Goal: Check status

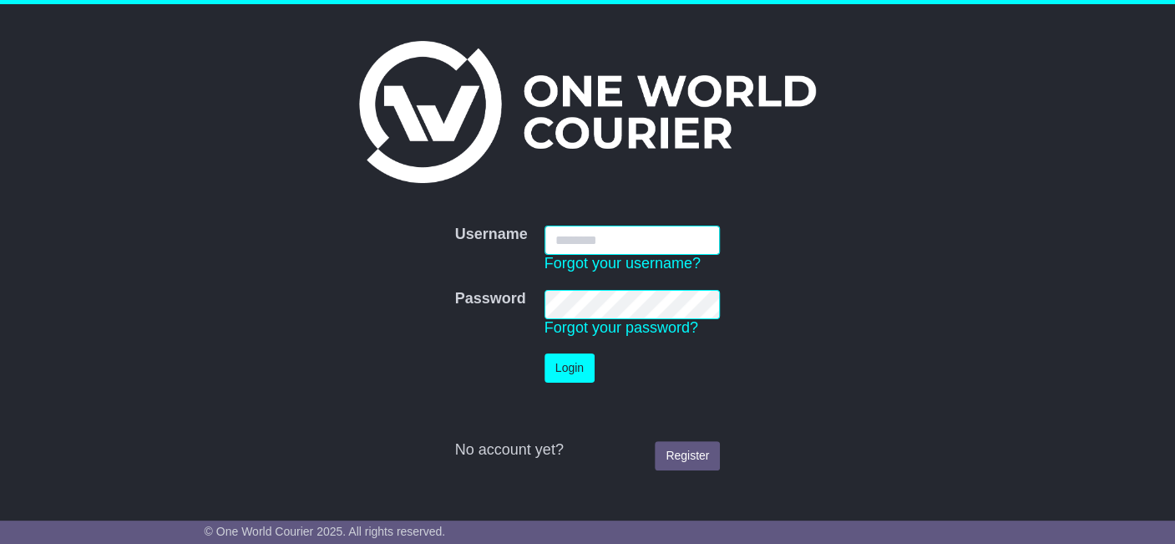
type input "**********"
click at [575, 368] on button "Login" at bounding box center [569, 367] width 50 height 29
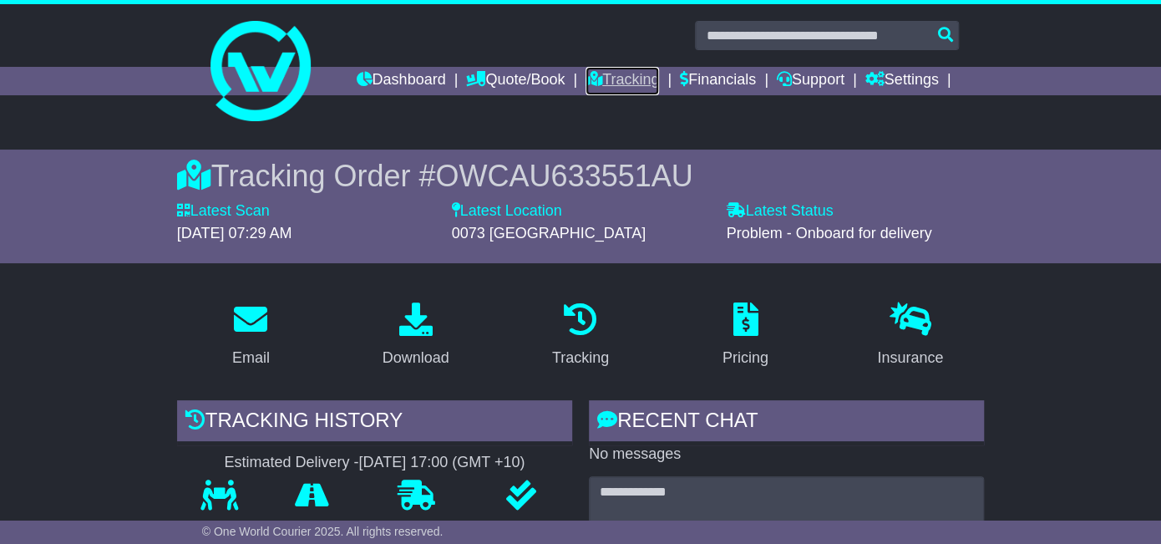
click at [627, 76] on link "Tracking" at bounding box center [621, 81] width 73 height 28
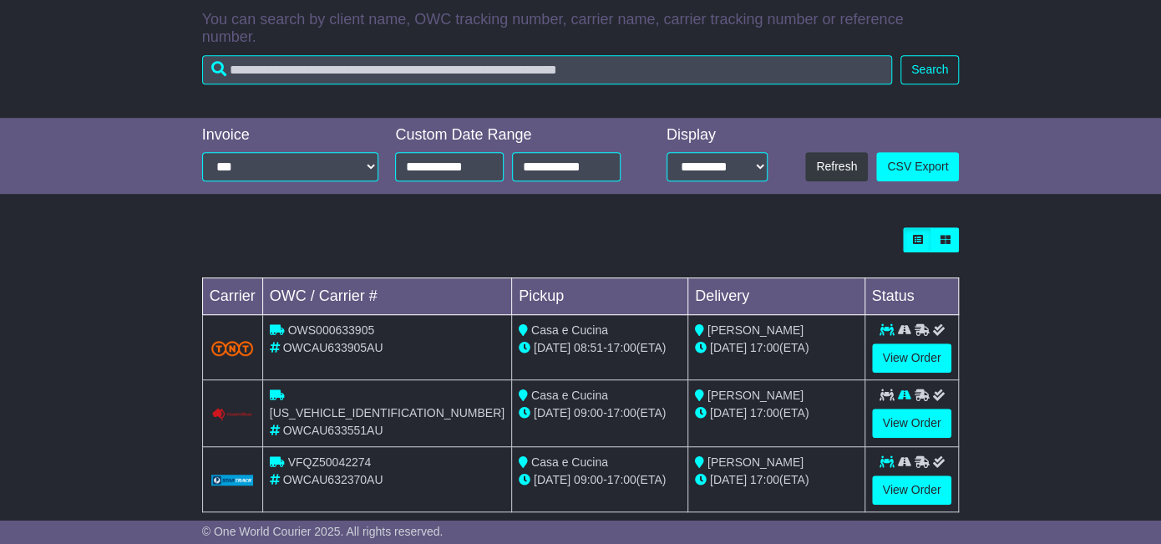
scroll to position [386, 0]
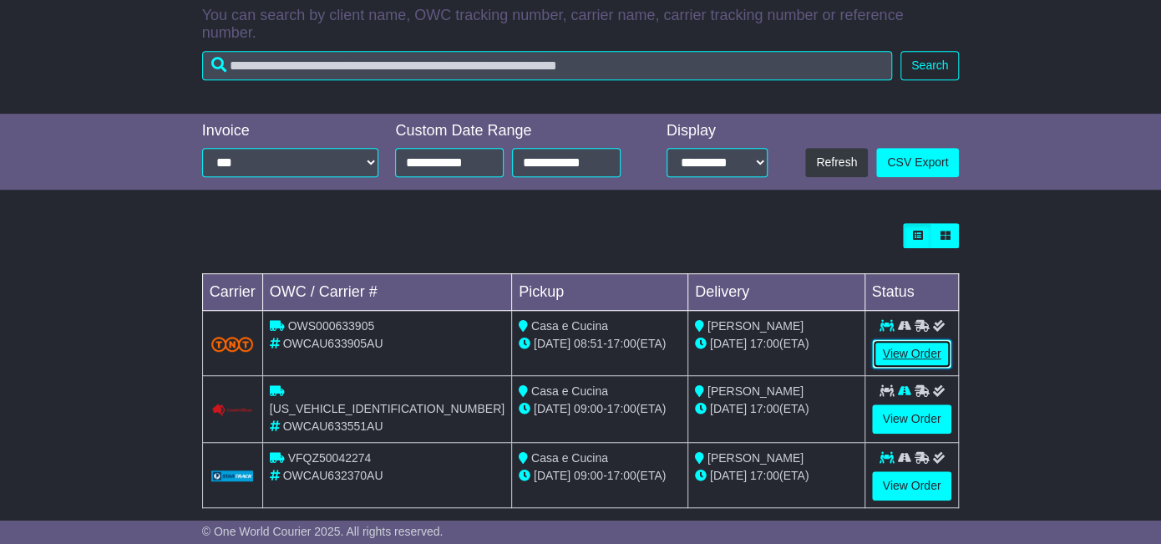
click at [915, 347] on link "View Order" at bounding box center [912, 353] width 80 height 29
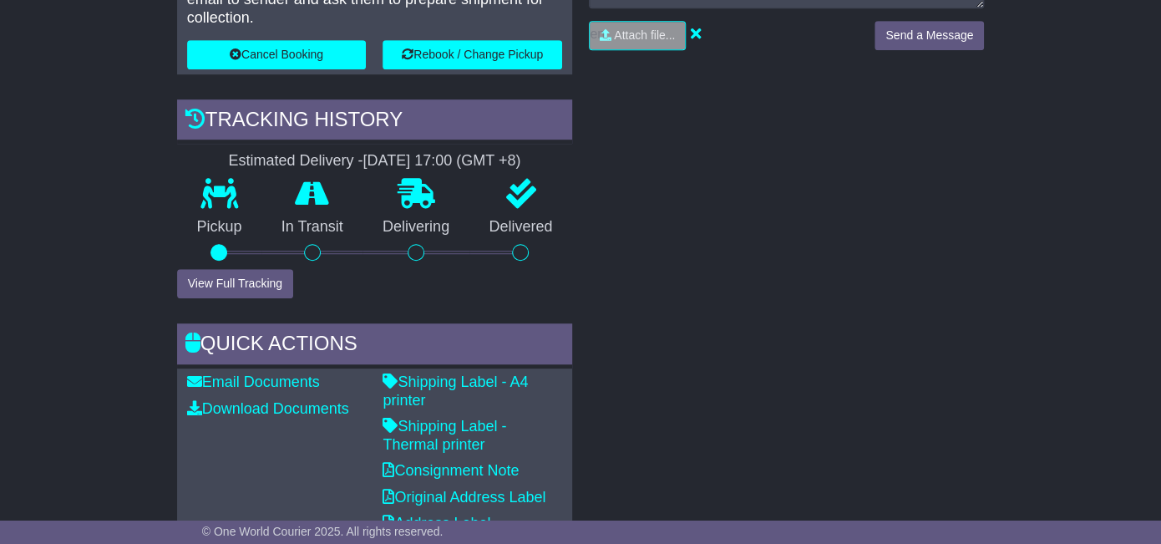
scroll to position [491, 0]
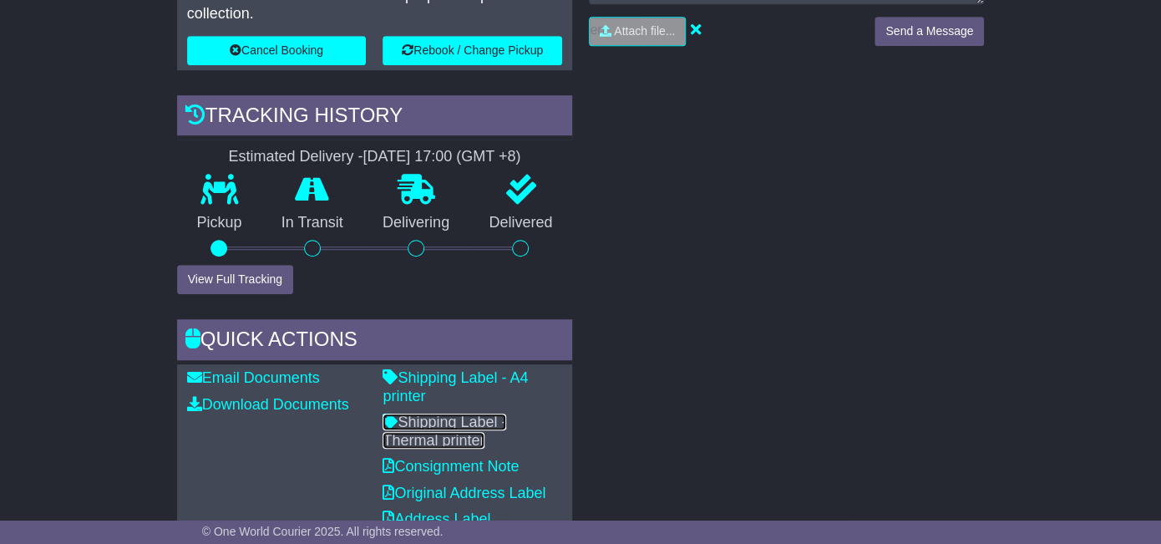
click at [453, 422] on link "Shipping Label - Thermal printer" at bounding box center [444, 430] width 124 height 35
